Goal: Transaction & Acquisition: Subscribe to service/newsletter

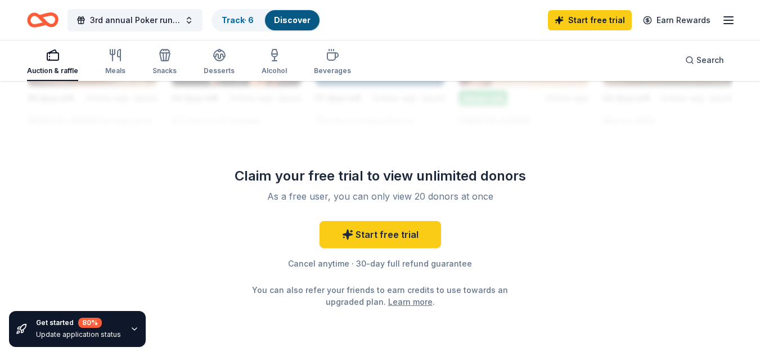
scroll to position [1126, 0]
click at [384, 235] on link "Start free trial" at bounding box center [381, 234] width 122 height 27
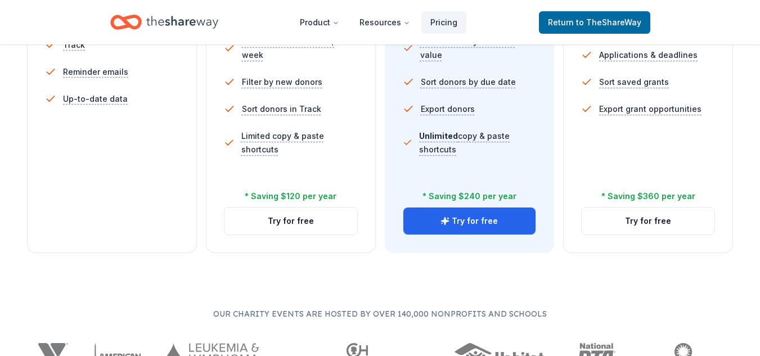
scroll to position [450, 0]
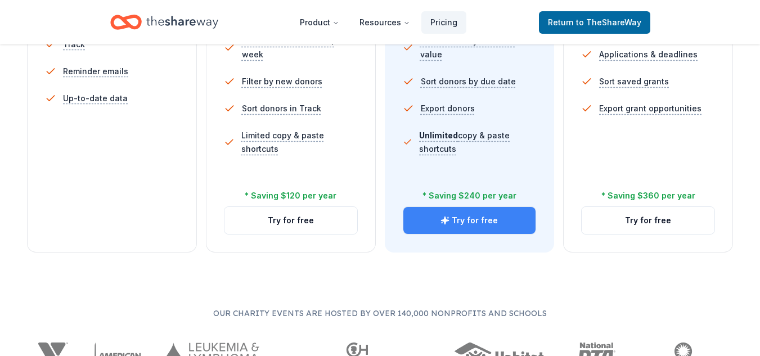
click at [448, 221] on icon "button" at bounding box center [445, 220] width 7 height 7
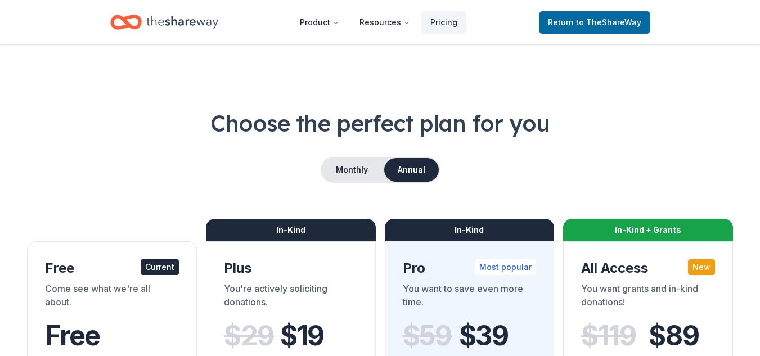
scroll to position [450, 0]
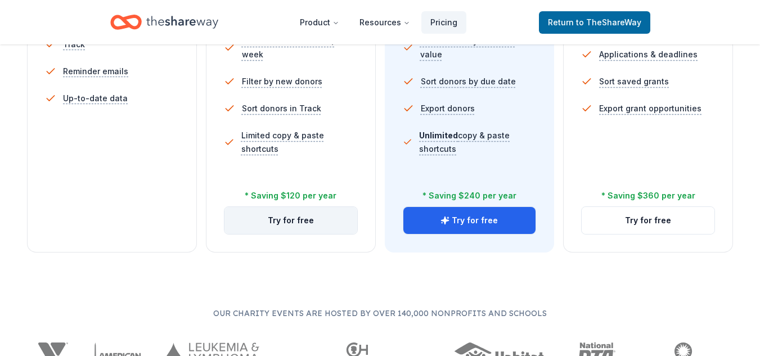
click at [294, 221] on button "Try for free" at bounding box center [291, 220] width 133 height 27
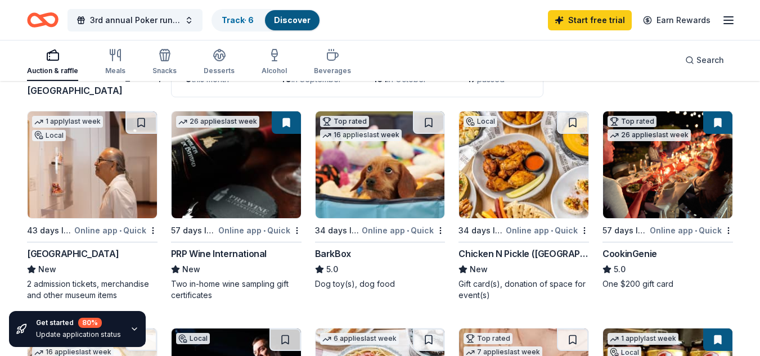
scroll to position [113, 0]
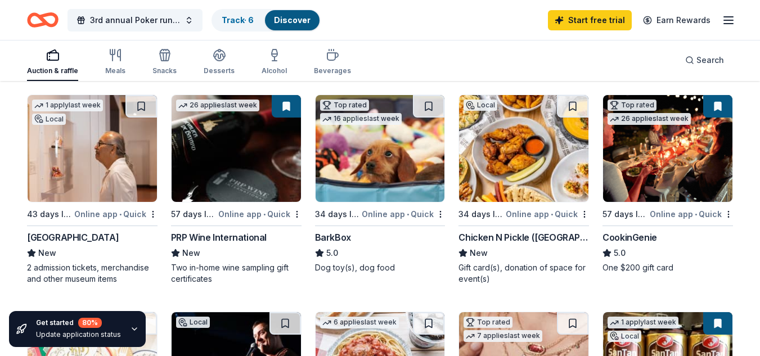
click at [526, 217] on div "Online app • Quick" at bounding box center [547, 214] width 83 height 14
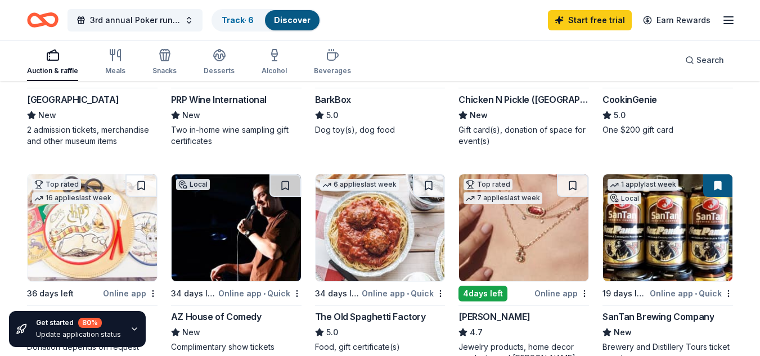
scroll to position [0, 0]
